Goal: Contribute content: Add original content to the website for others to see

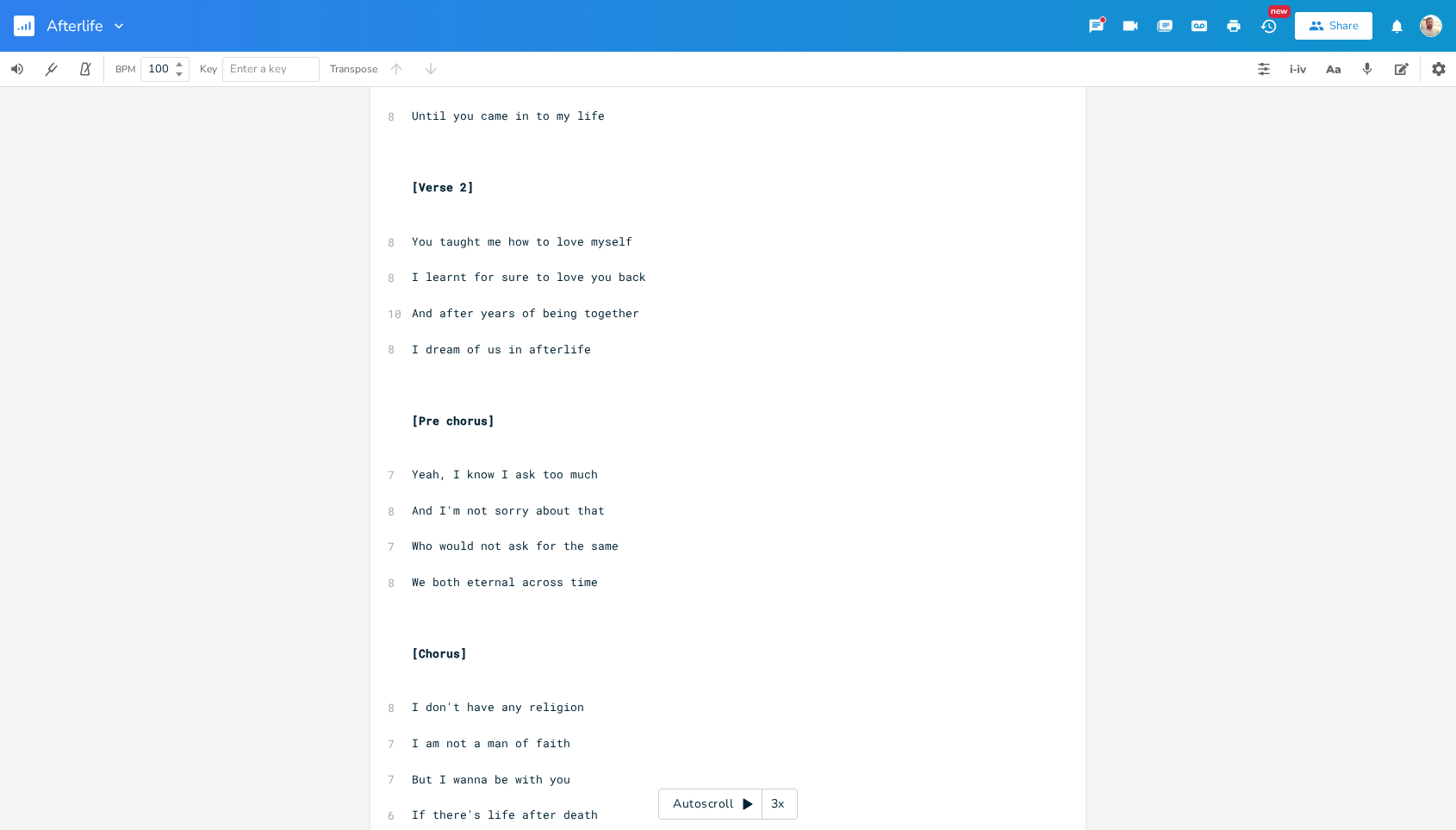
scroll to position [228, 0]
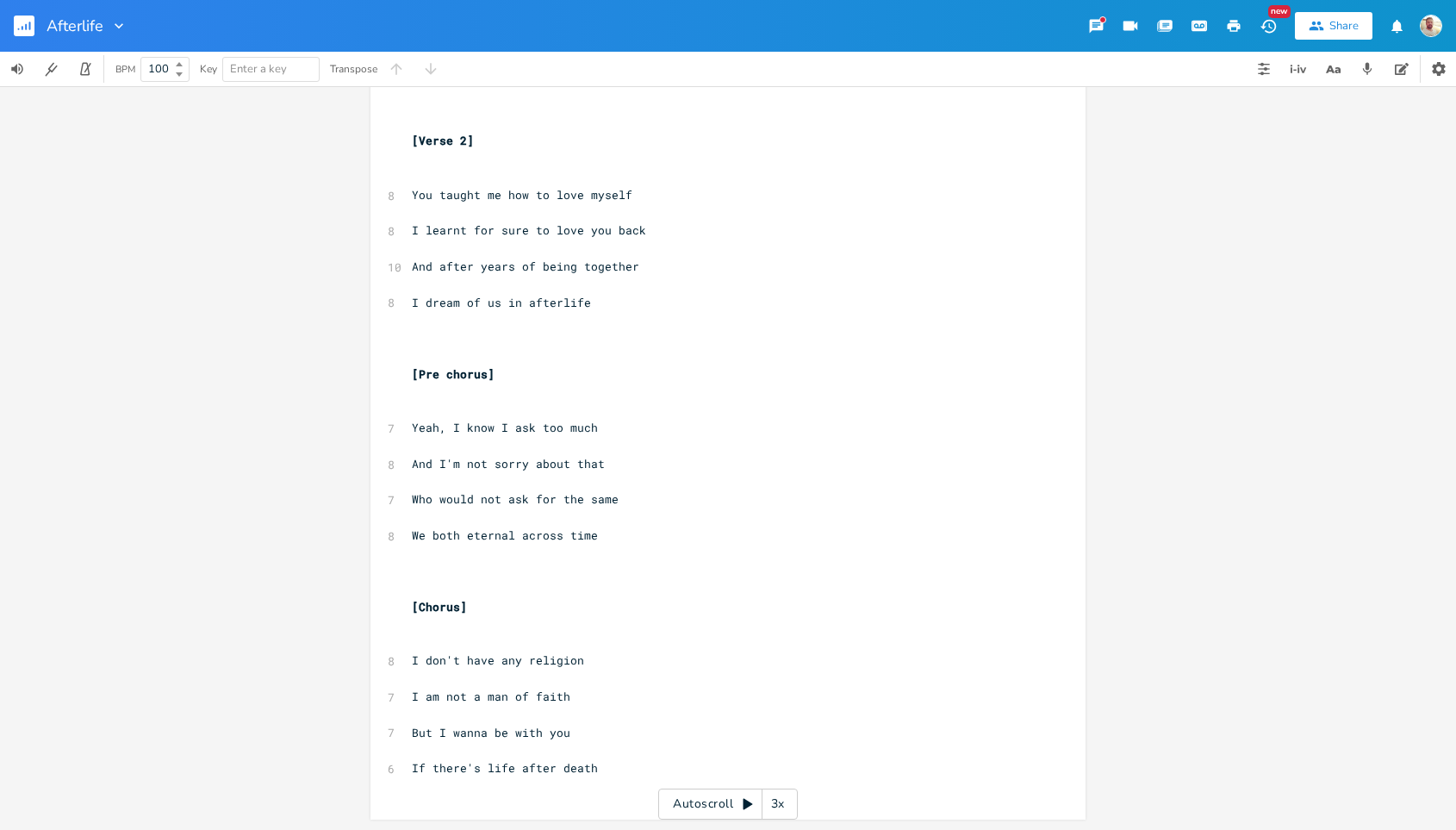
click at [480, 762] on span "If there's life after death" at bounding box center [505, 768] width 186 height 15
type textarea "a"
click at [413, 643] on pre "​" at bounding box center [719, 643] width 622 height 18
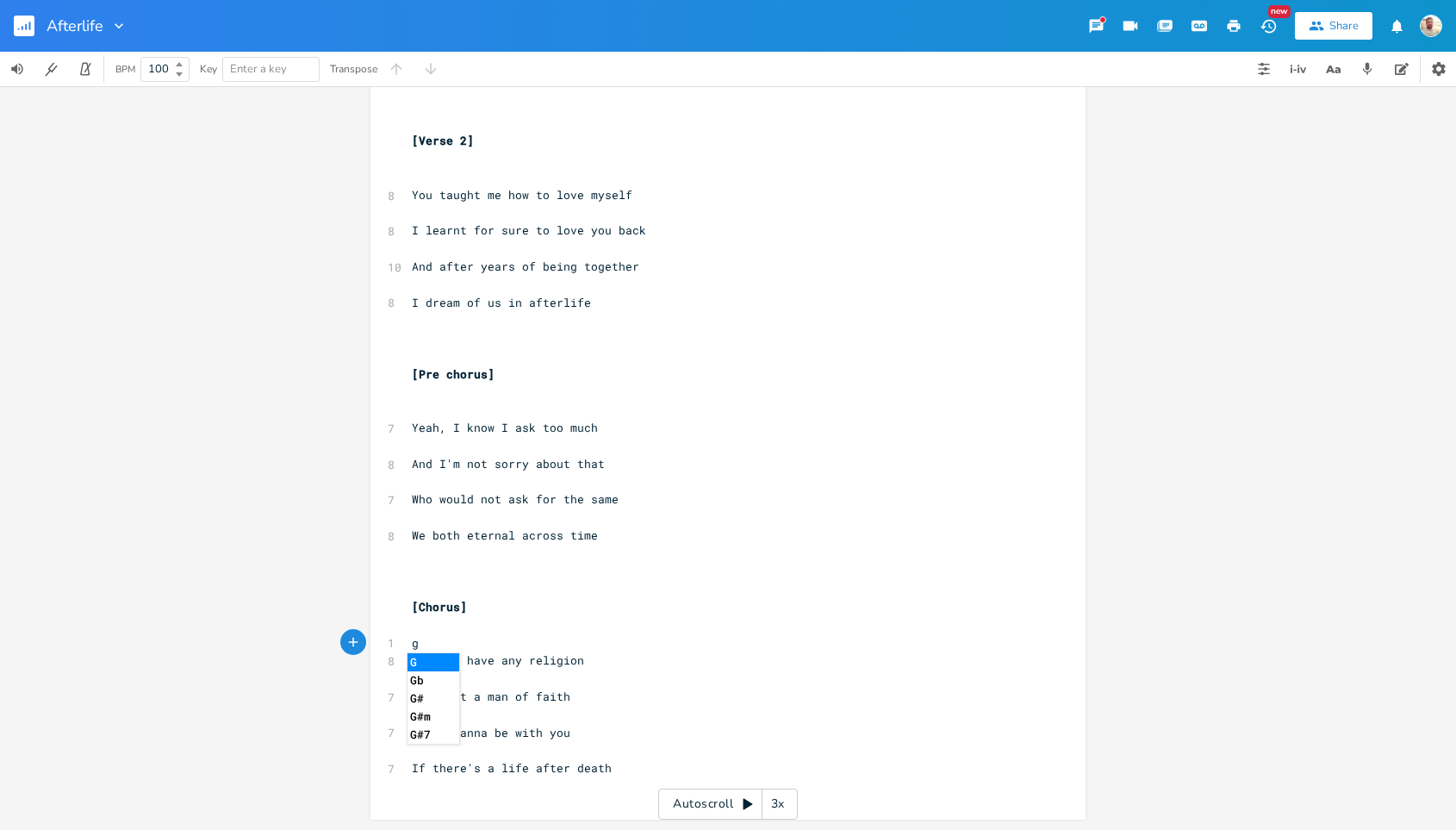
type textarea "g"
click at [431, 665] on li "G" at bounding box center [434, 662] width 52 height 18
click at [415, 675] on pre "​" at bounding box center [719, 678] width 622 height 18
type textarea "e"
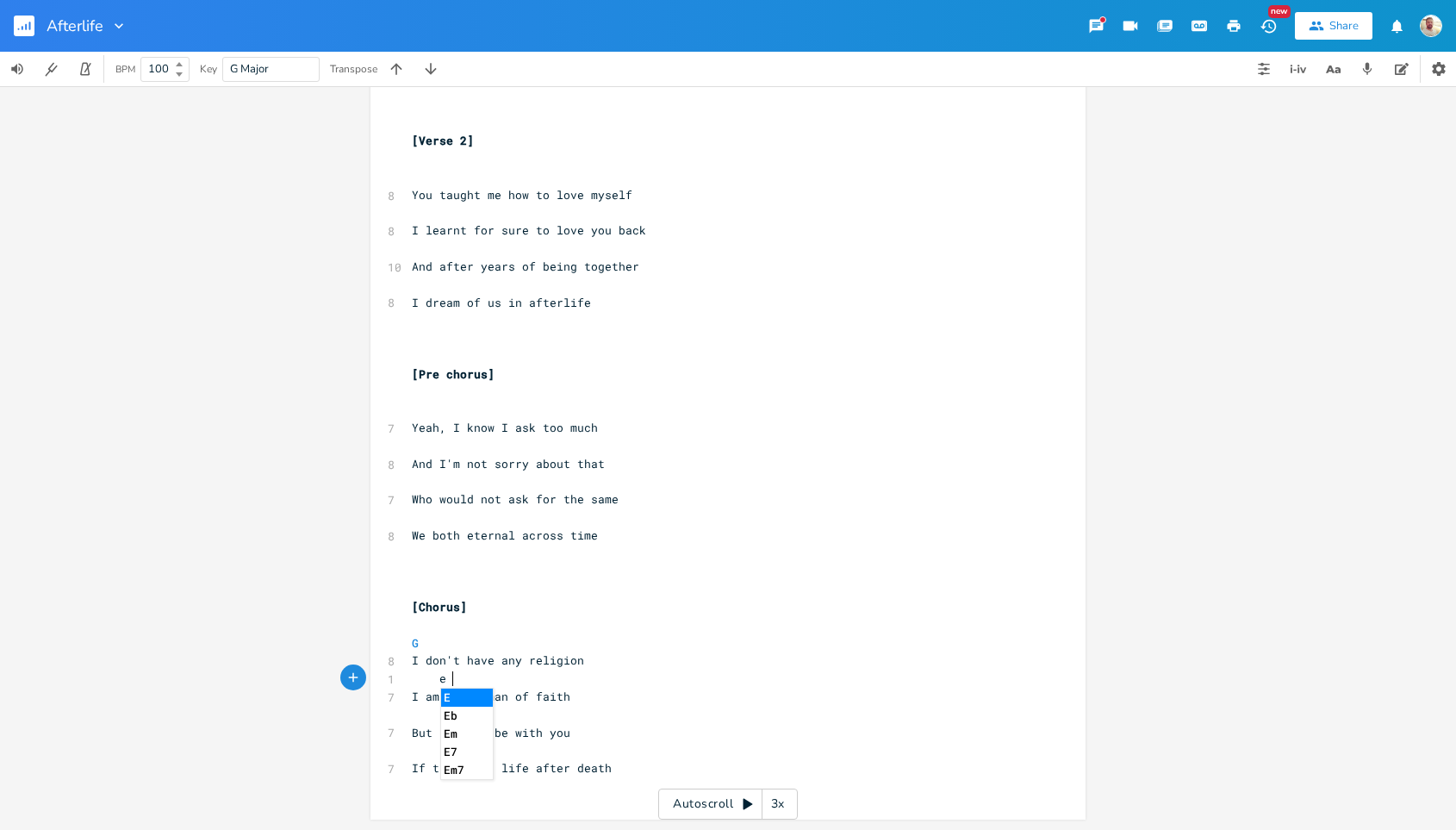
click at [457, 734] on li "Em" at bounding box center [467, 734] width 52 height 18
click at [409, 715] on pre "​" at bounding box center [719, 715] width 622 height 18
type textarea "c"
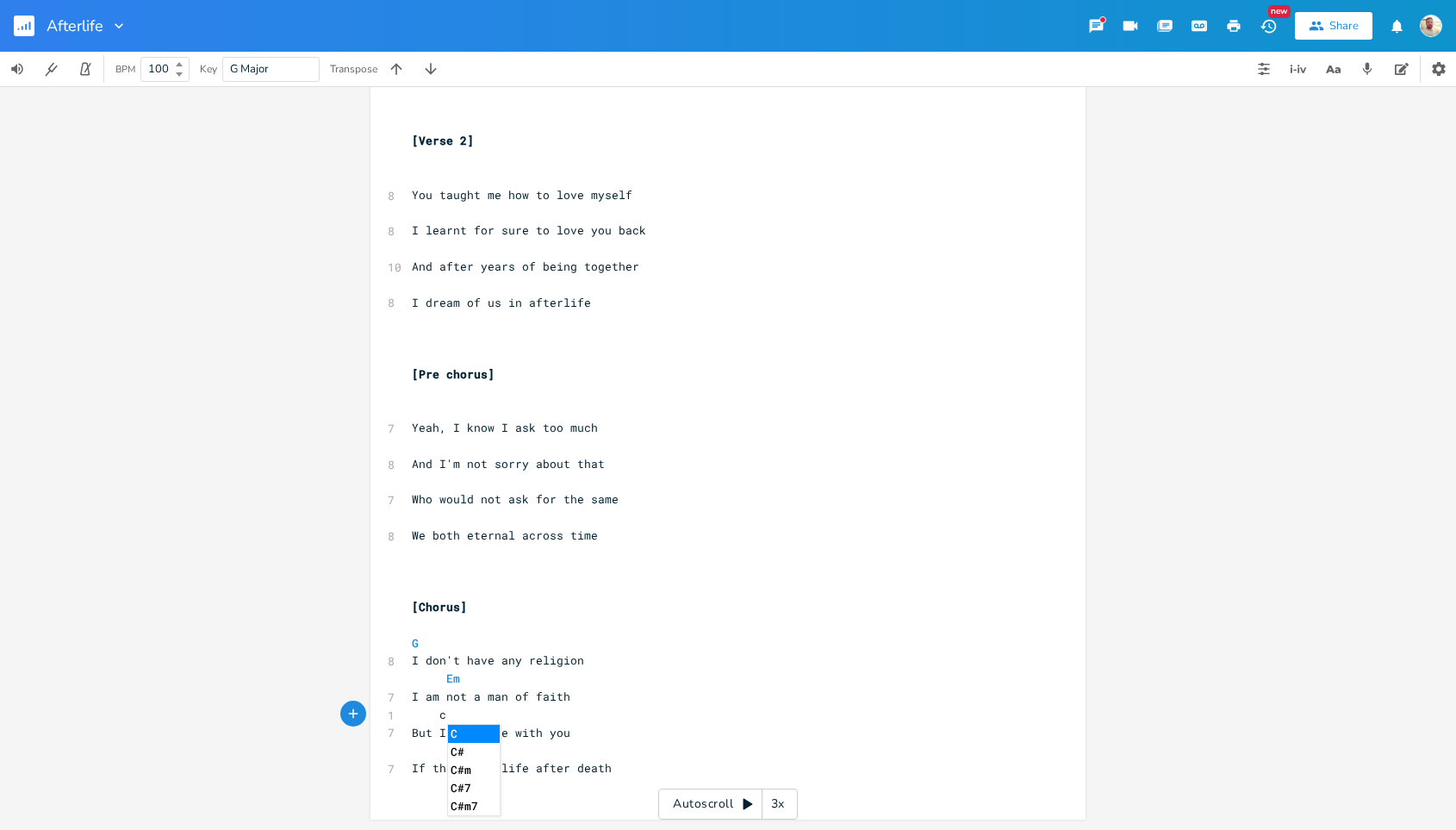
click at [456, 735] on li "C" at bounding box center [474, 734] width 52 height 18
click at [451, 749] on pre "​" at bounding box center [719, 750] width 622 height 18
type textarea "ds"
click at [507, 768] on li "Dsus24" at bounding box center [508, 769] width 52 height 18
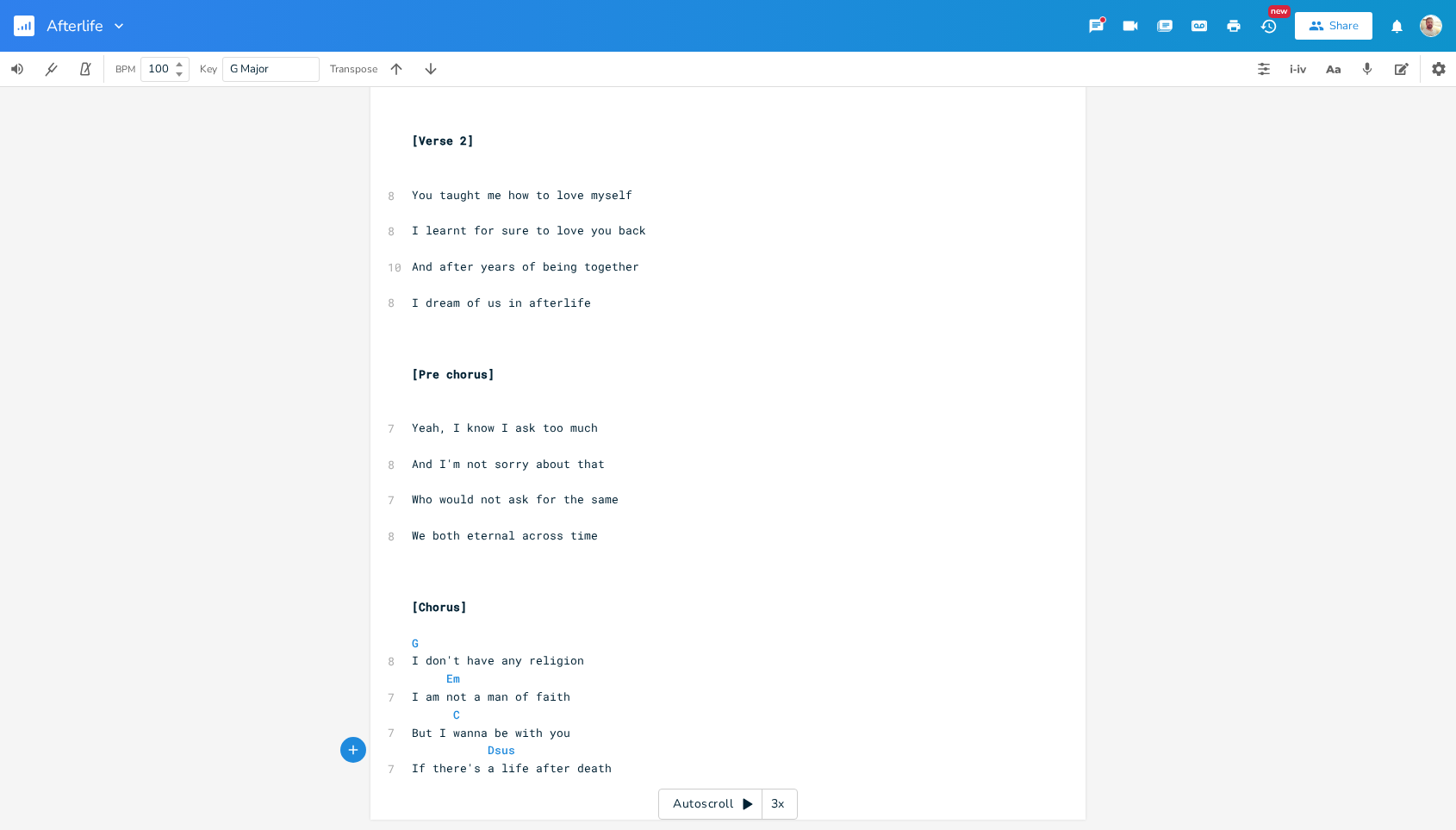
type textarea "4"
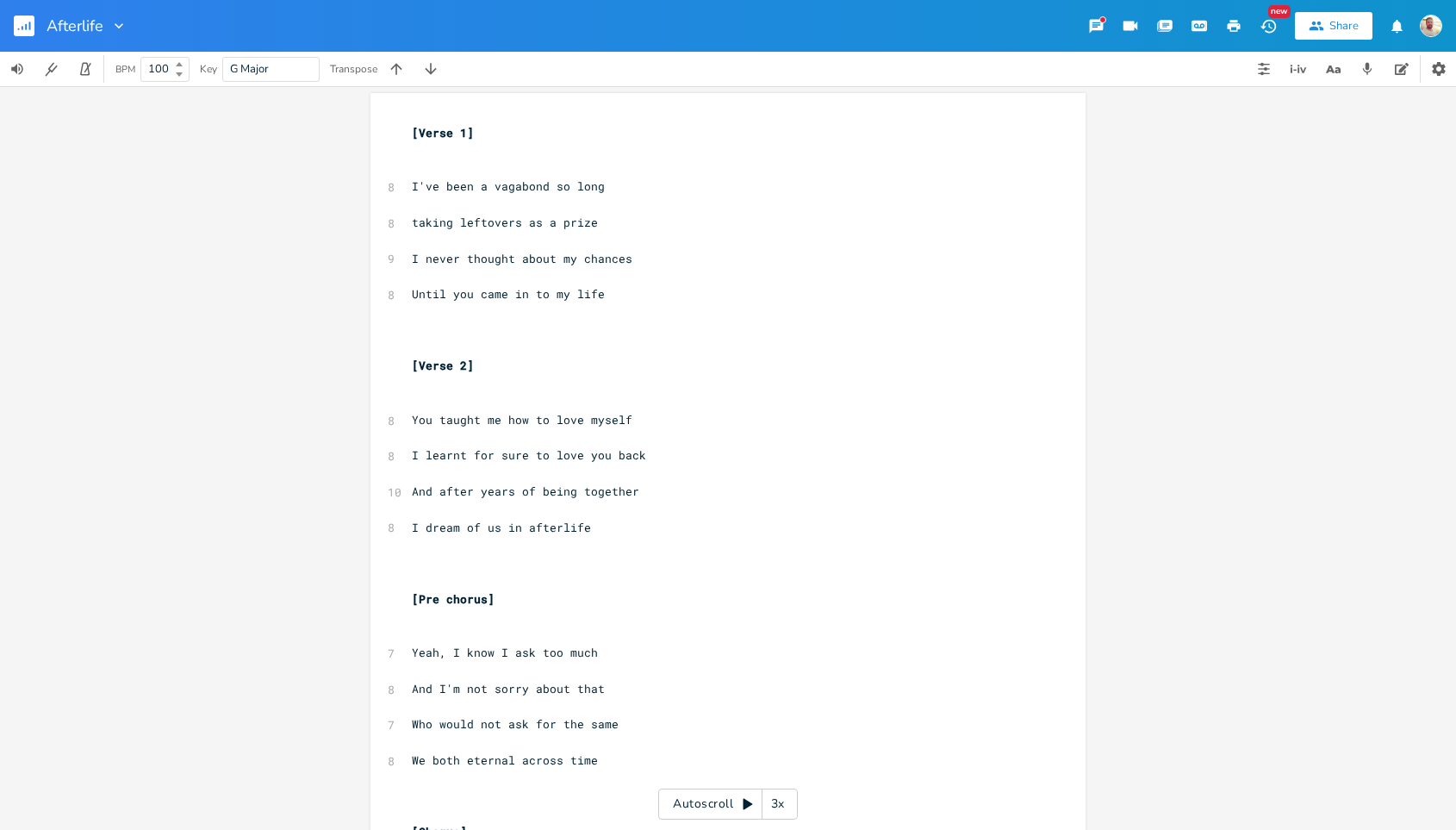
scroll to position [0, 0]
click at [547, 538] on pre "I dream of us in afterlife" at bounding box center [719, 531] width 622 height 18
click at [432, 165] on pre "​" at bounding box center [719, 172] width 622 height 18
type textarea "C"
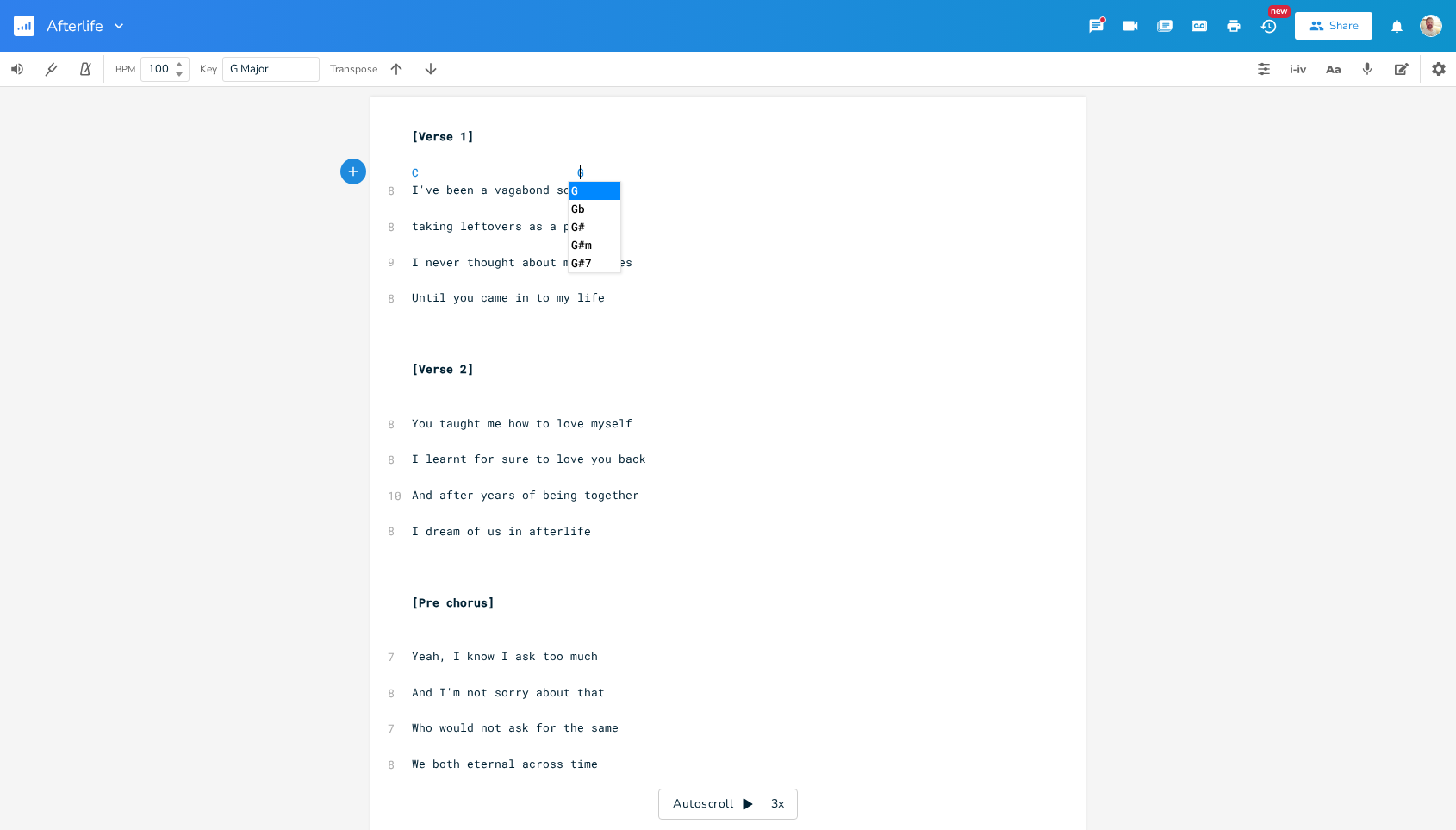
type textarea "G"
click at [588, 189] on li "G" at bounding box center [594, 191] width 52 height 18
click at [409, 206] on pre "​" at bounding box center [719, 208] width 622 height 18
click at [417, 212] on pre "​" at bounding box center [719, 208] width 622 height 18
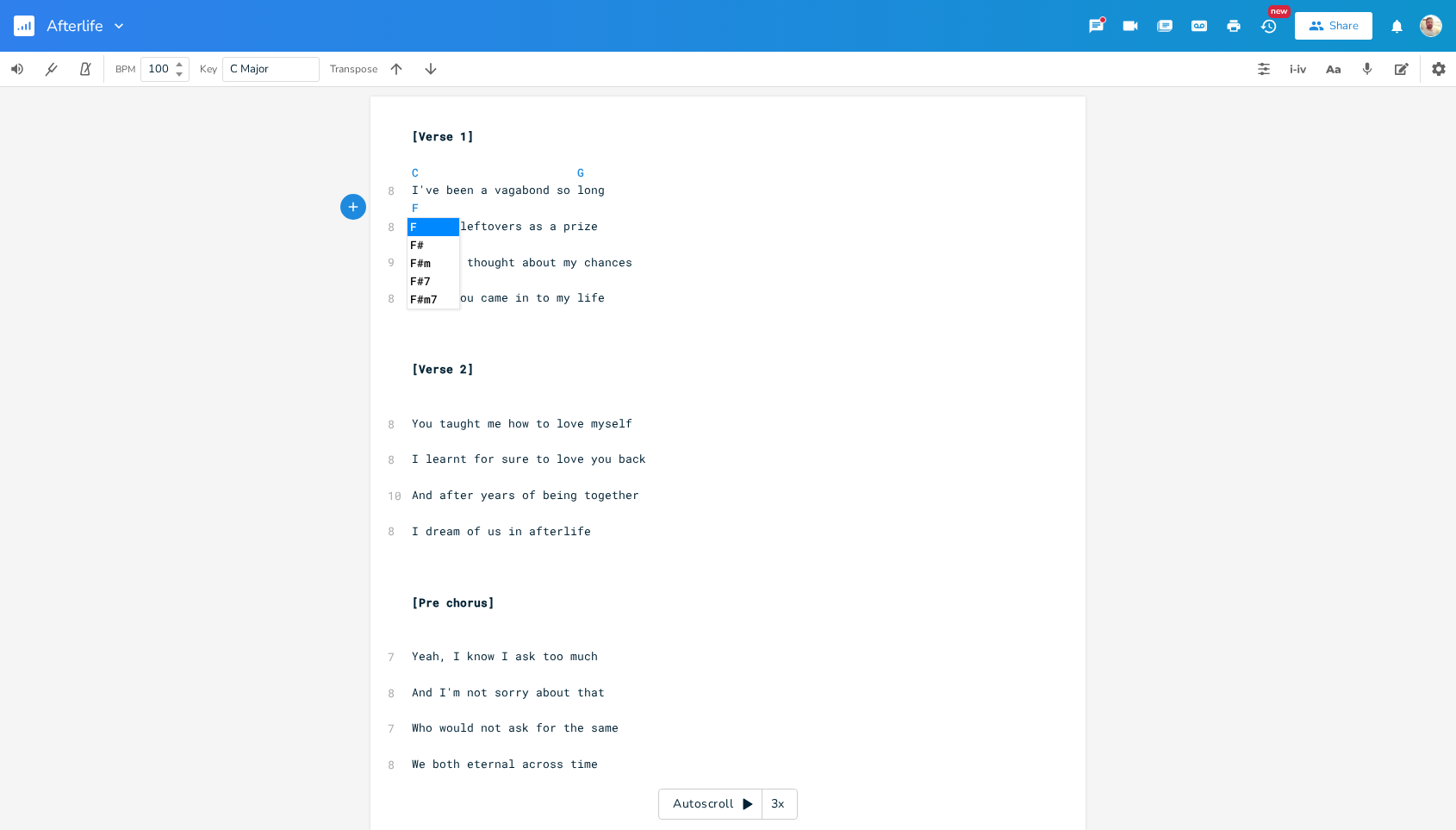
type textarea "F"
click at [426, 223] on li "F" at bounding box center [434, 227] width 52 height 18
click at [420, 242] on pre "​" at bounding box center [719, 245] width 622 height 18
type textarea "C"
click at [437, 263] on li "C" at bounding box center [434, 263] width 52 height 18
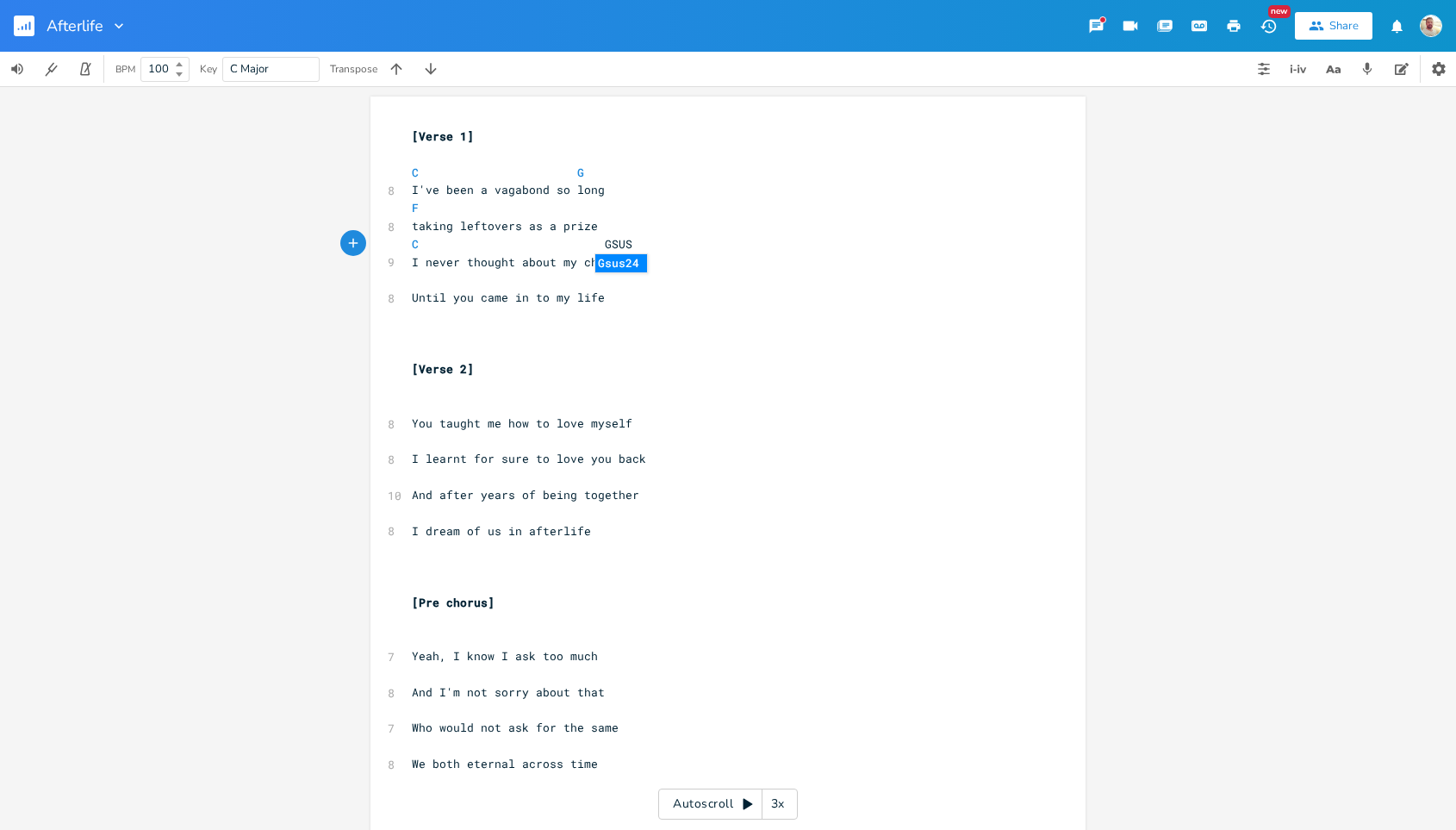
scroll to position [0, 37]
type textarea "GSUS2"
click at [619, 259] on li "Gsus24" at bounding box center [621, 263] width 52 height 18
click at [605, 239] on span "Gsus2" at bounding box center [622, 245] width 35 height 16
click at [490, 275] on pre "​" at bounding box center [719, 279] width 622 height 18
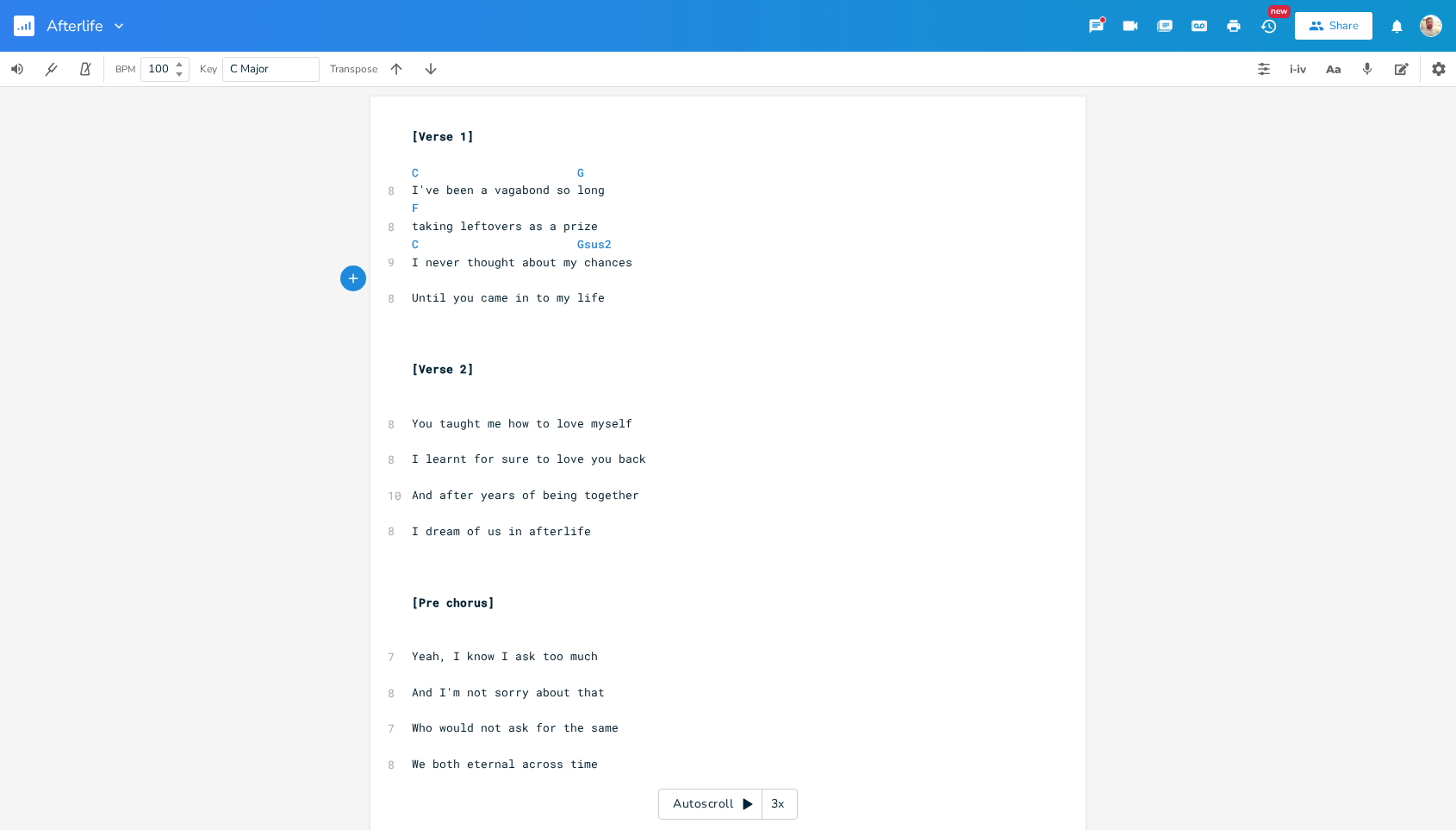
scroll to position [0, 8]
type textarea "C"
click at [445, 301] on li "C" at bounding box center [434, 298] width 52 height 18
type textarea "DSUS4"
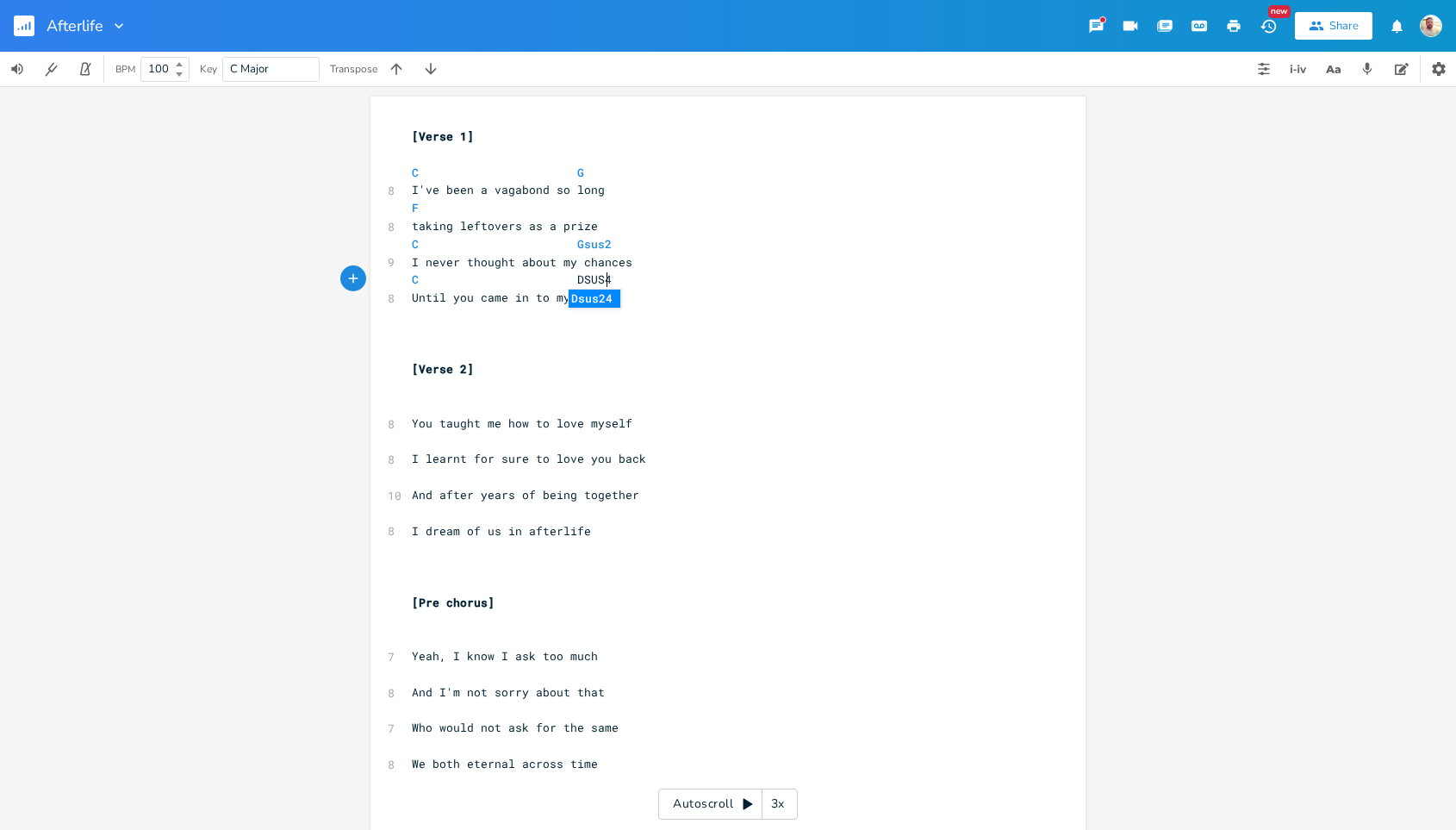
scroll to position [0, 37]
click at [593, 295] on li "Dsus24" at bounding box center [594, 298] width 52 height 18
type textarea "4"
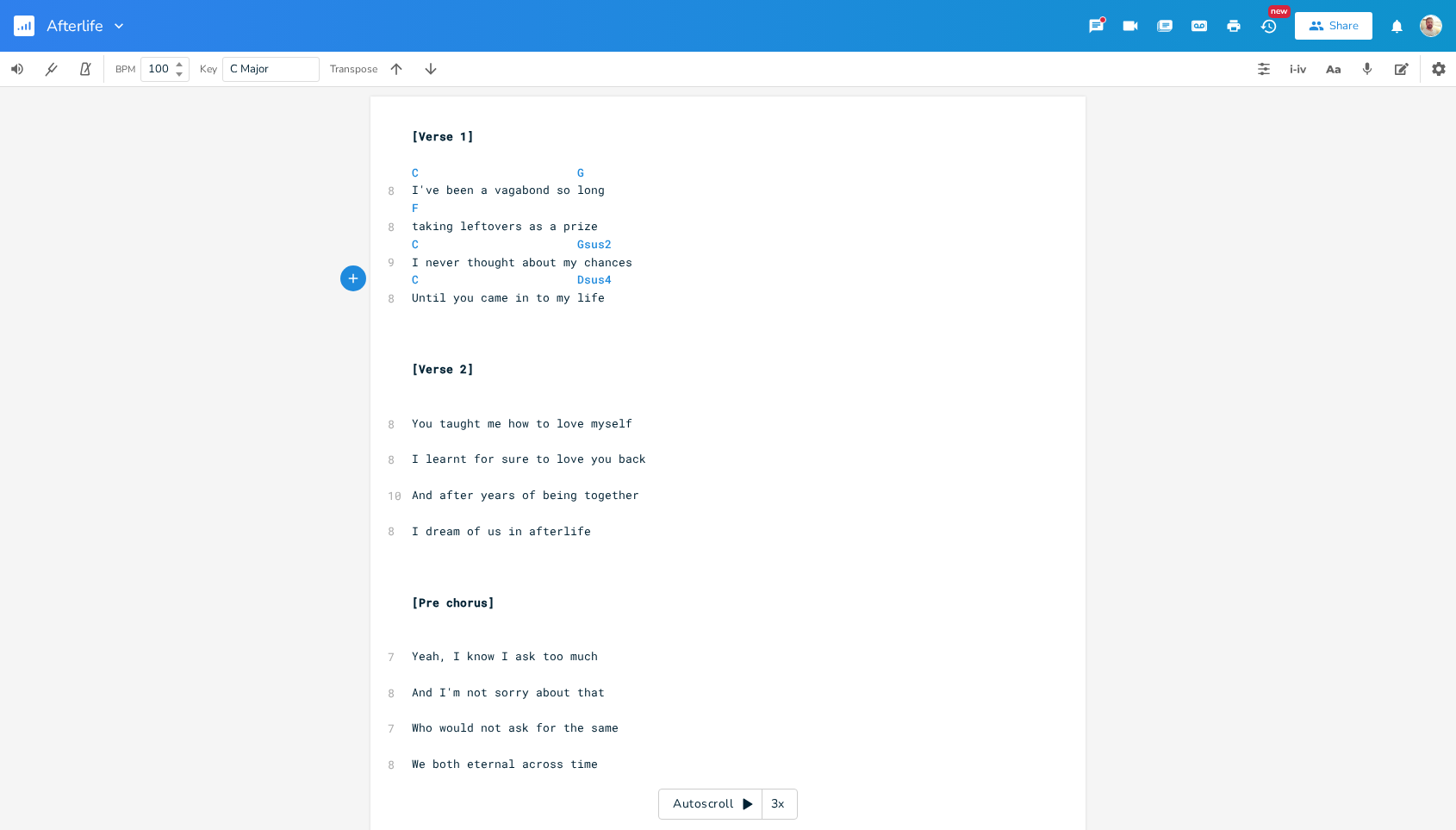
click at [646, 349] on pre "​" at bounding box center [719, 352] width 622 height 18
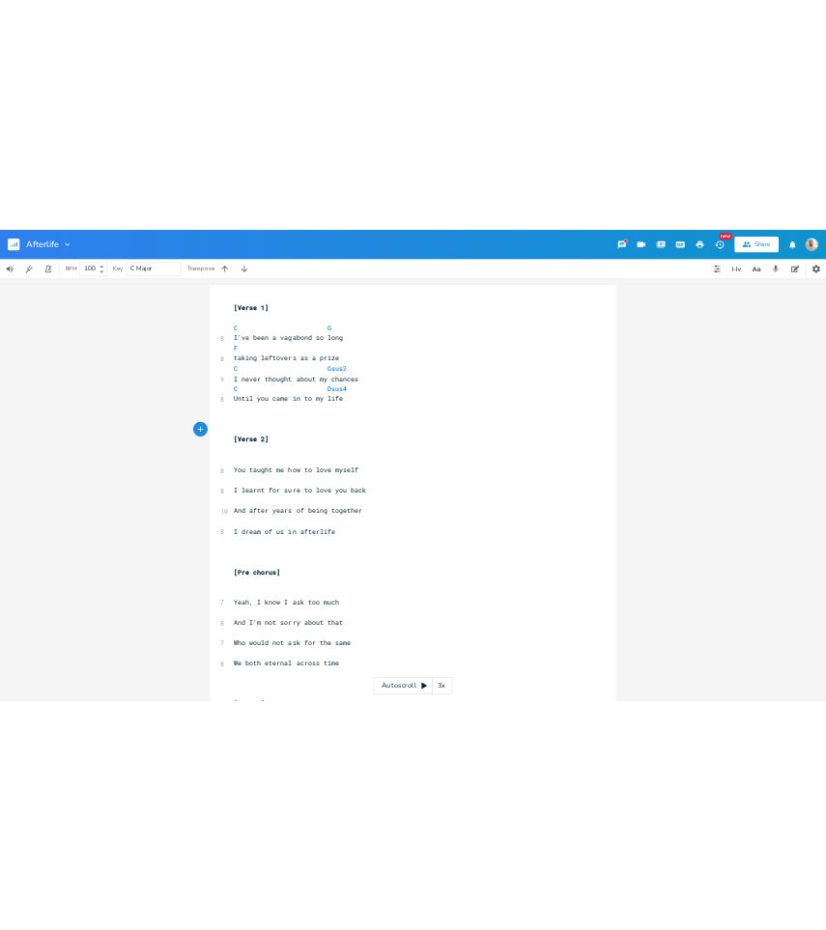
scroll to position [43, 0]
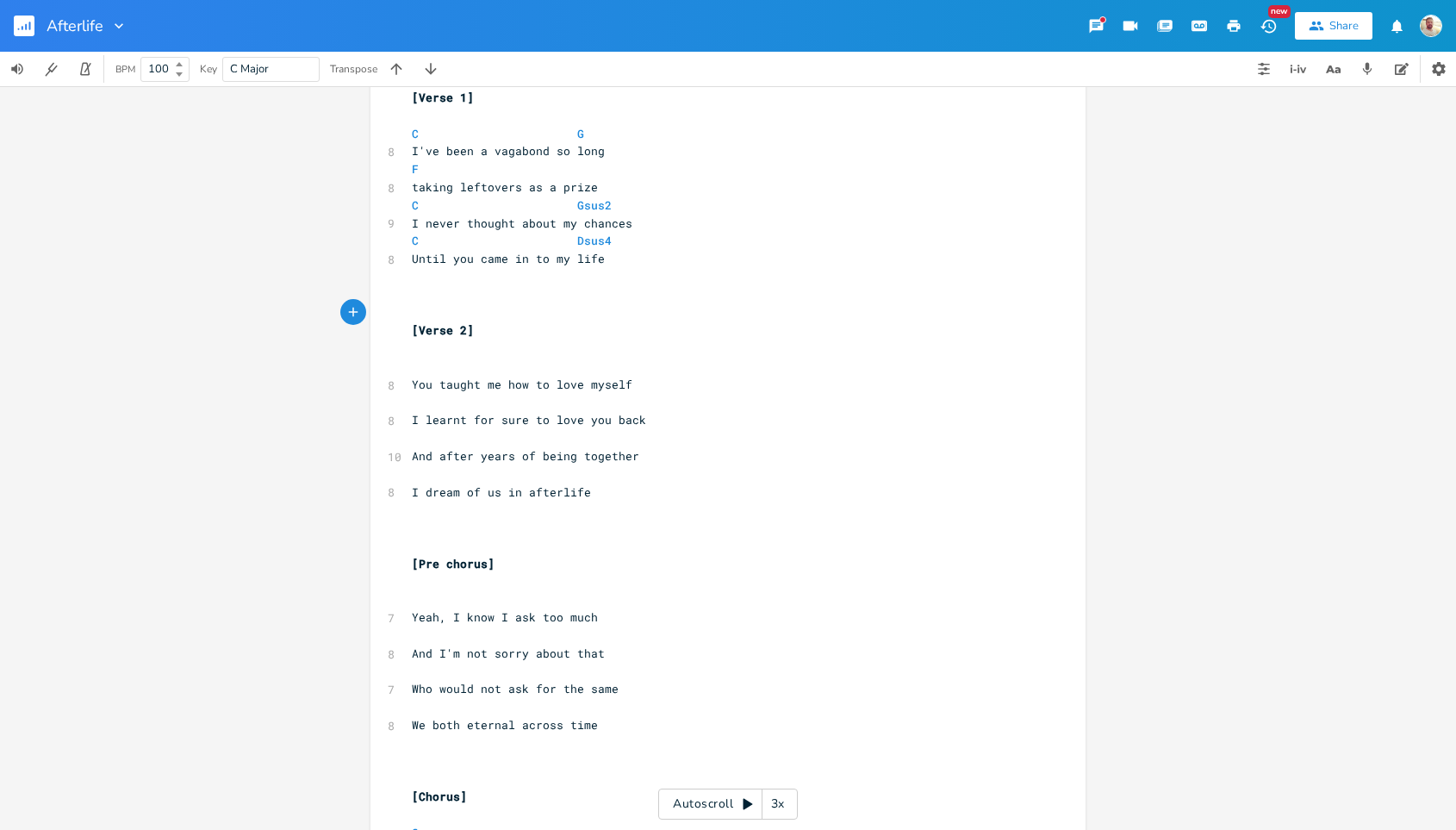
click at [1393, 109] on div "xxxxxxxxxx [Verse 1] ​ C G 8 I've been a vagabond so long F 8 taking leftovers …" at bounding box center [728, 458] width 1456 height 743
